Goal: Find specific page/section

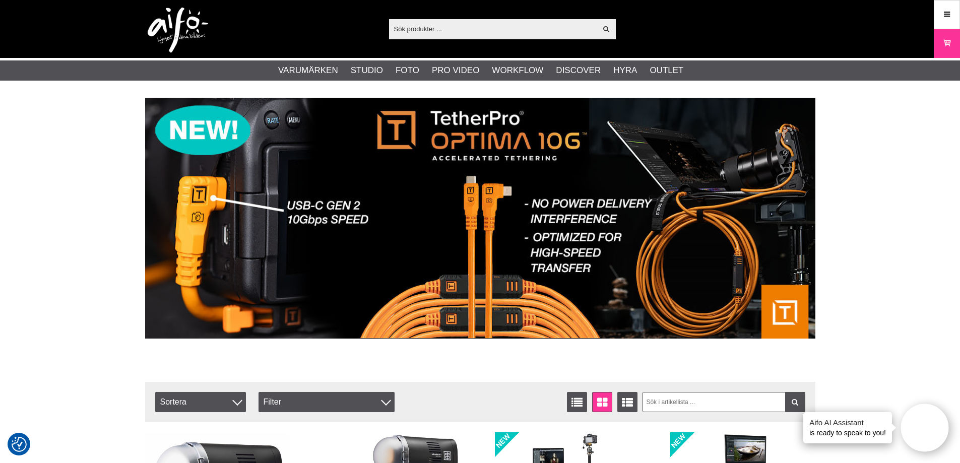
click at [436, 37] on div "Visa alla" at bounding box center [502, 29] width 227 height 20
click at [436, 36] on input "text" at bounding box center [493, 28] width 208 height 15
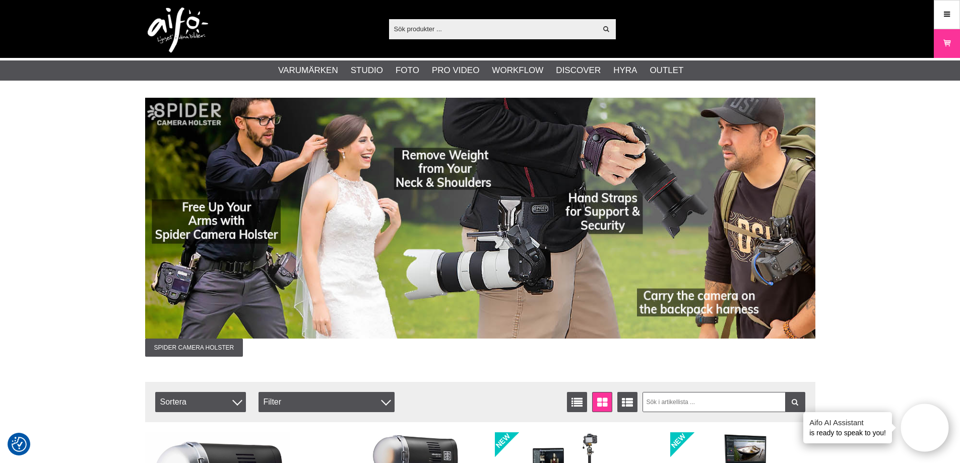
type input "a"
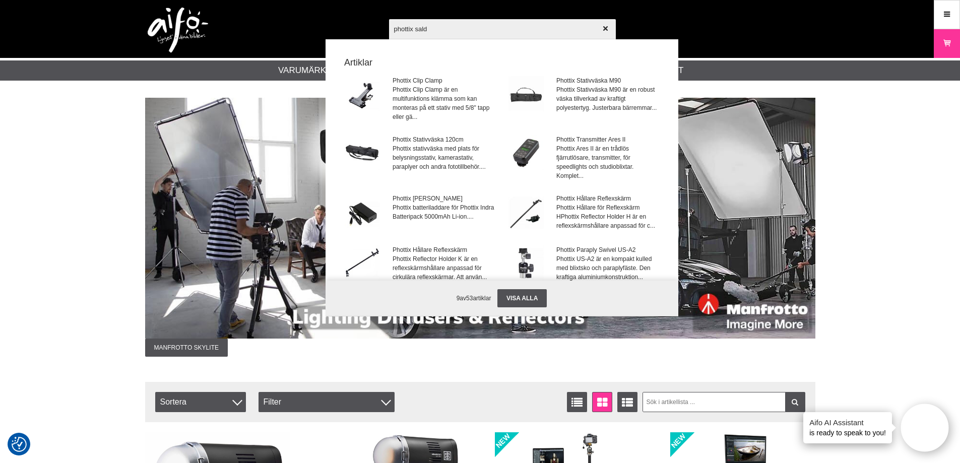
type input "phottix saldo"
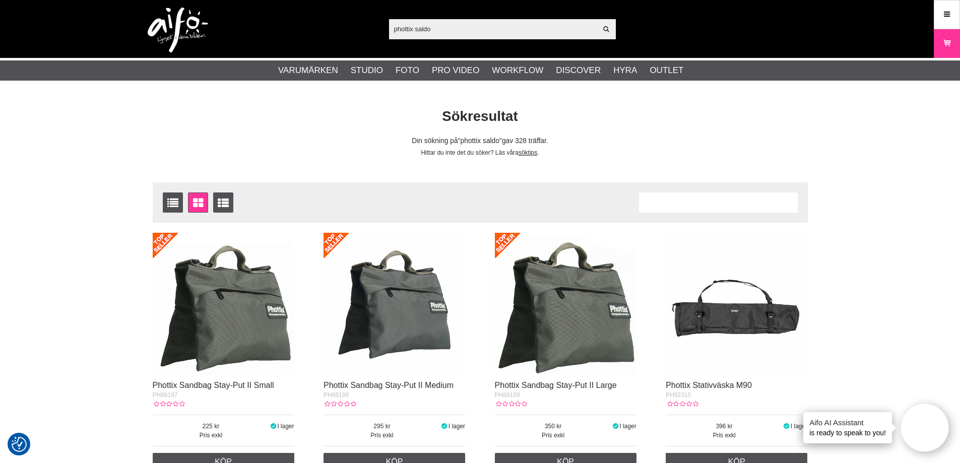
click at [438, 30] on input "phottix saldo" at bounding box center [493, 28] width 208 height 15
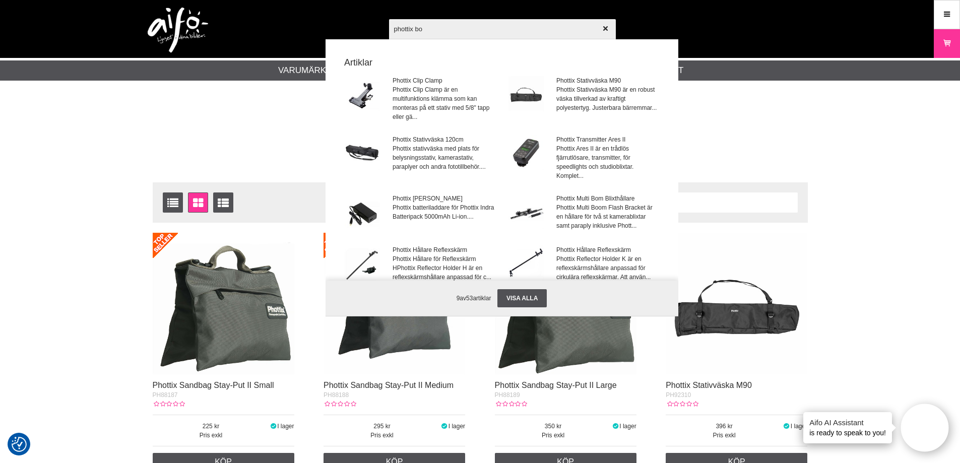
type input "phottix bom"
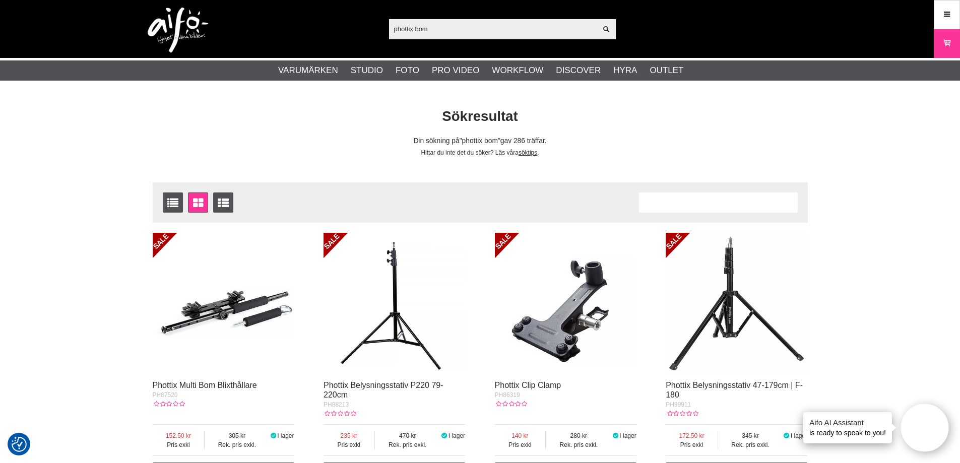
drag, startPoint x: 434, startPoint y: 33, endPoint x: 287, endPoint y: 28, distance: 147.7
click at [298, 34] on div "phottix bom Visa alla Artiklar Kategorier av artiklar Din sökning på gav inga t…" at bounding box center [480, 29] width 685 height 58
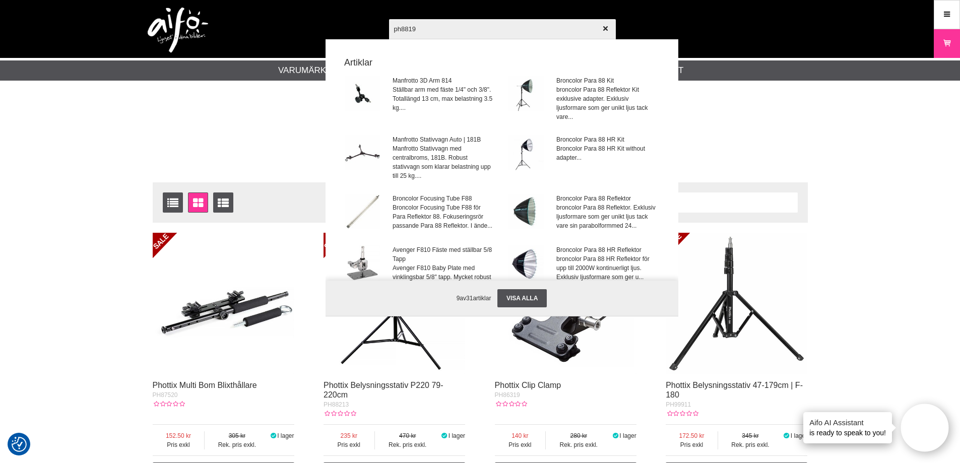
type input "ph88197"
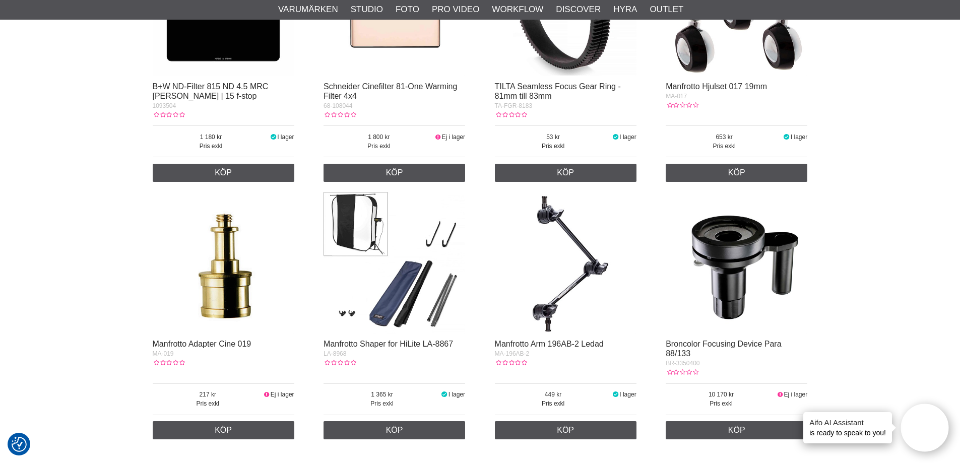
scroll to position [1713, 0]
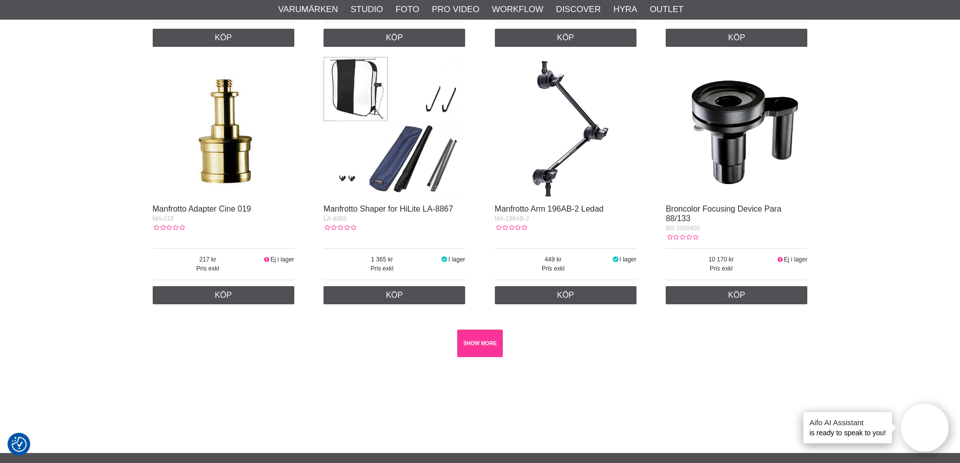
click at [480, 351] on link "SHOW MORE" at bounding box center [480, 343] width 46 height 28
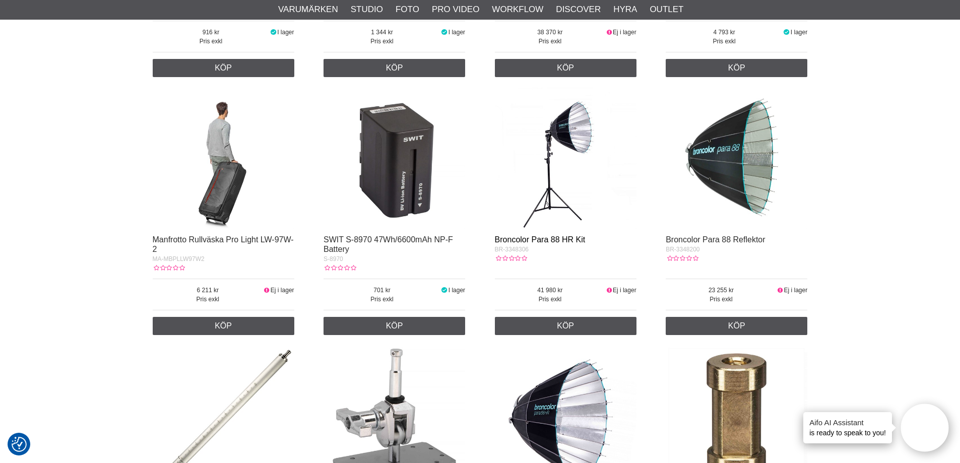
scroll to position [453, 0]
